Goal: Transaction & Acquisition: Purchase product/service

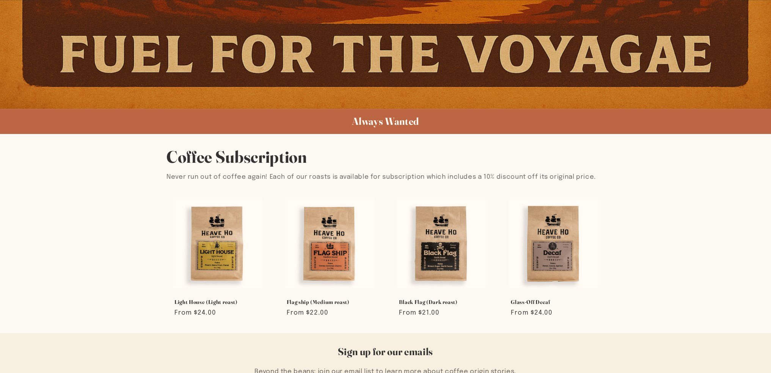
scroll to position [493, 0]
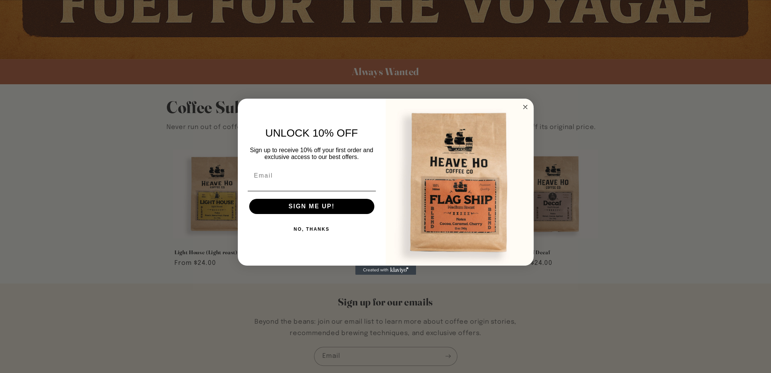
click at [526, 108] on circle "Close dialog" at bounding box center [525, 106] width 9 height 9
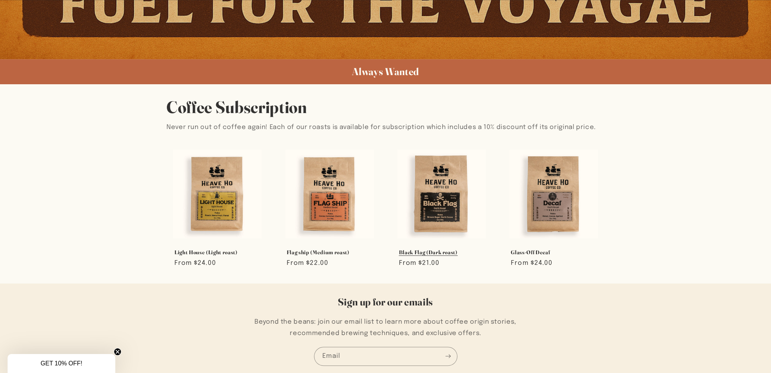
click at [444, 249] on link "Black Flag (Dark roast)" at bounding box center [442, 252] width 86 height 7
